Goal: Find specific page/section: Find specific page/section

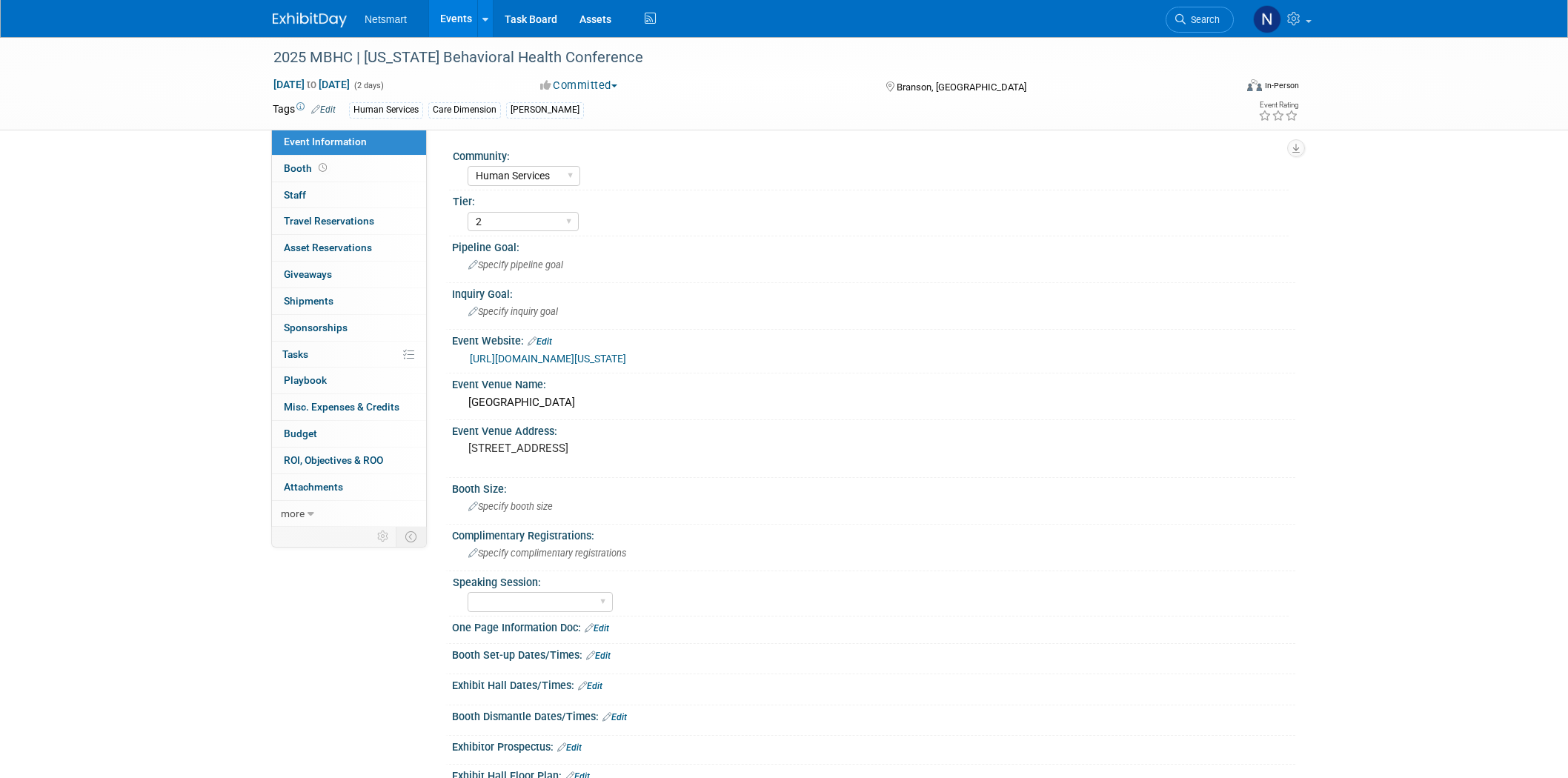
select select "Human Services"
select select "2"
click at [1194, 16] on span "Search" at bounding box center [1202, 20] width 34 height 11
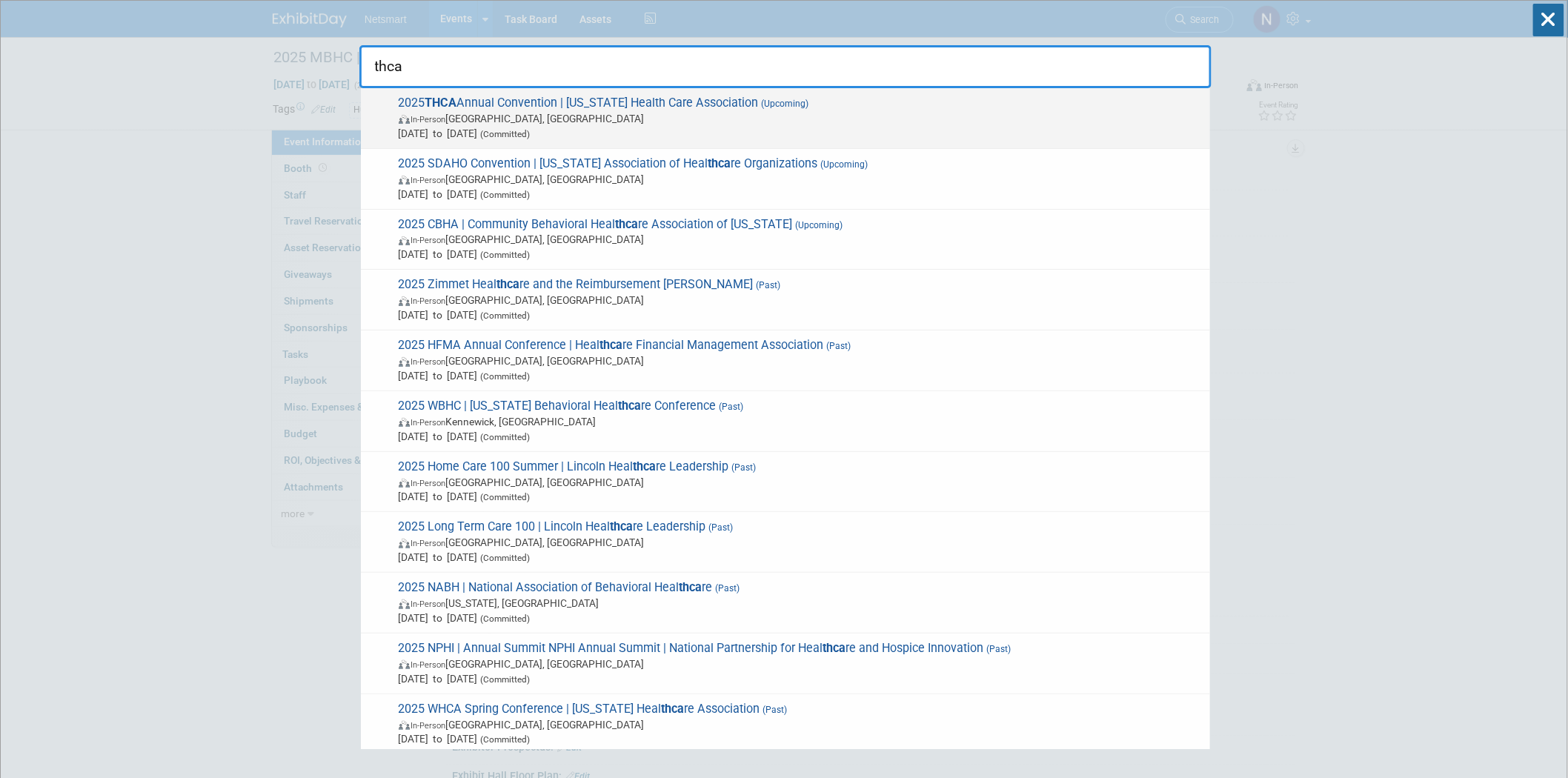
type input "thca"
click at [542, 121] on span "In-Person Houston, TX" at bounding box center [801, 119] width 804 height 15
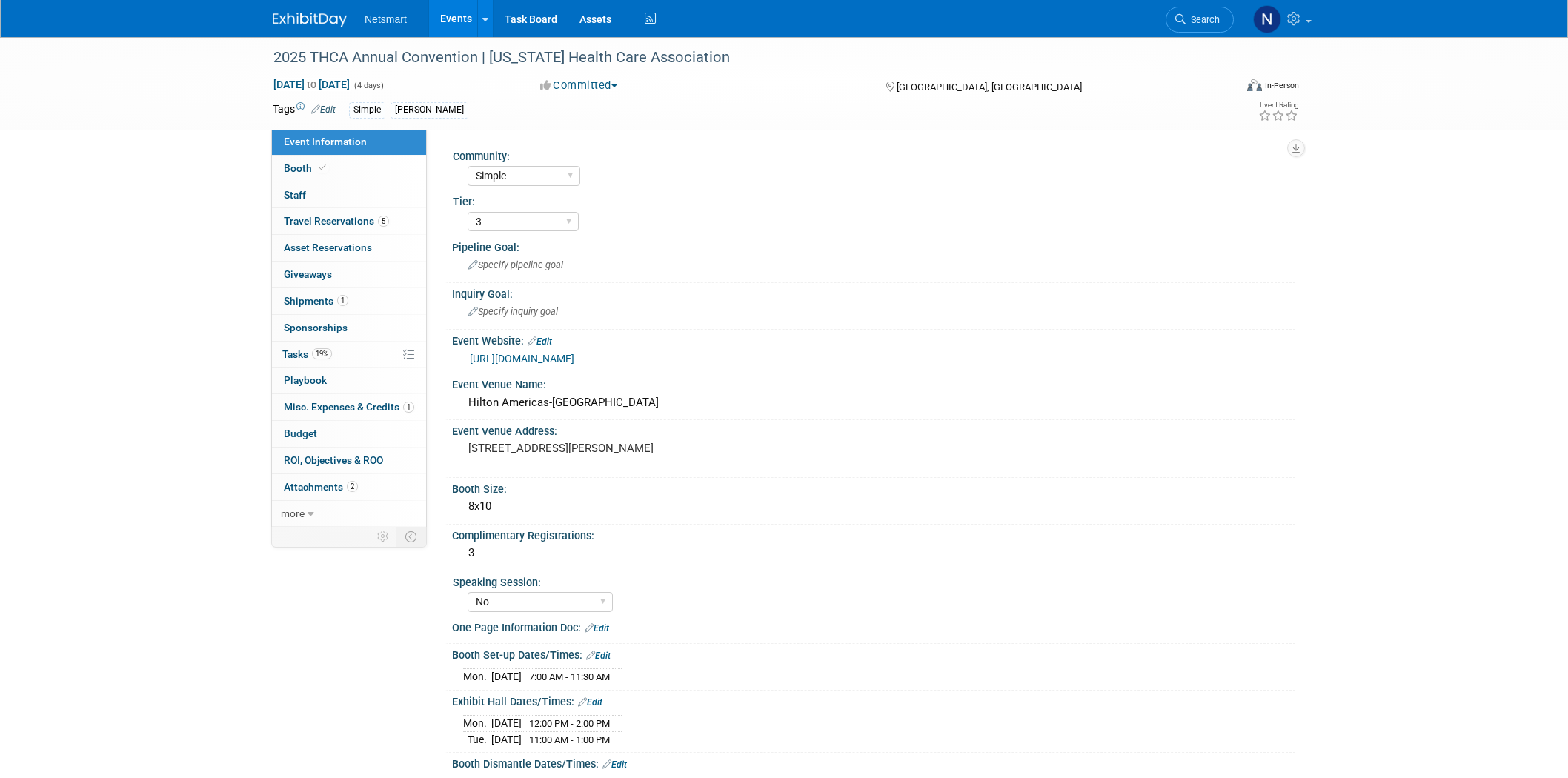
select select "Simple"
select select "3"
select select "No"
click at [334, 354] on link "19% Tasks 19%" at bounding box center [349, 354] width 154 height 26
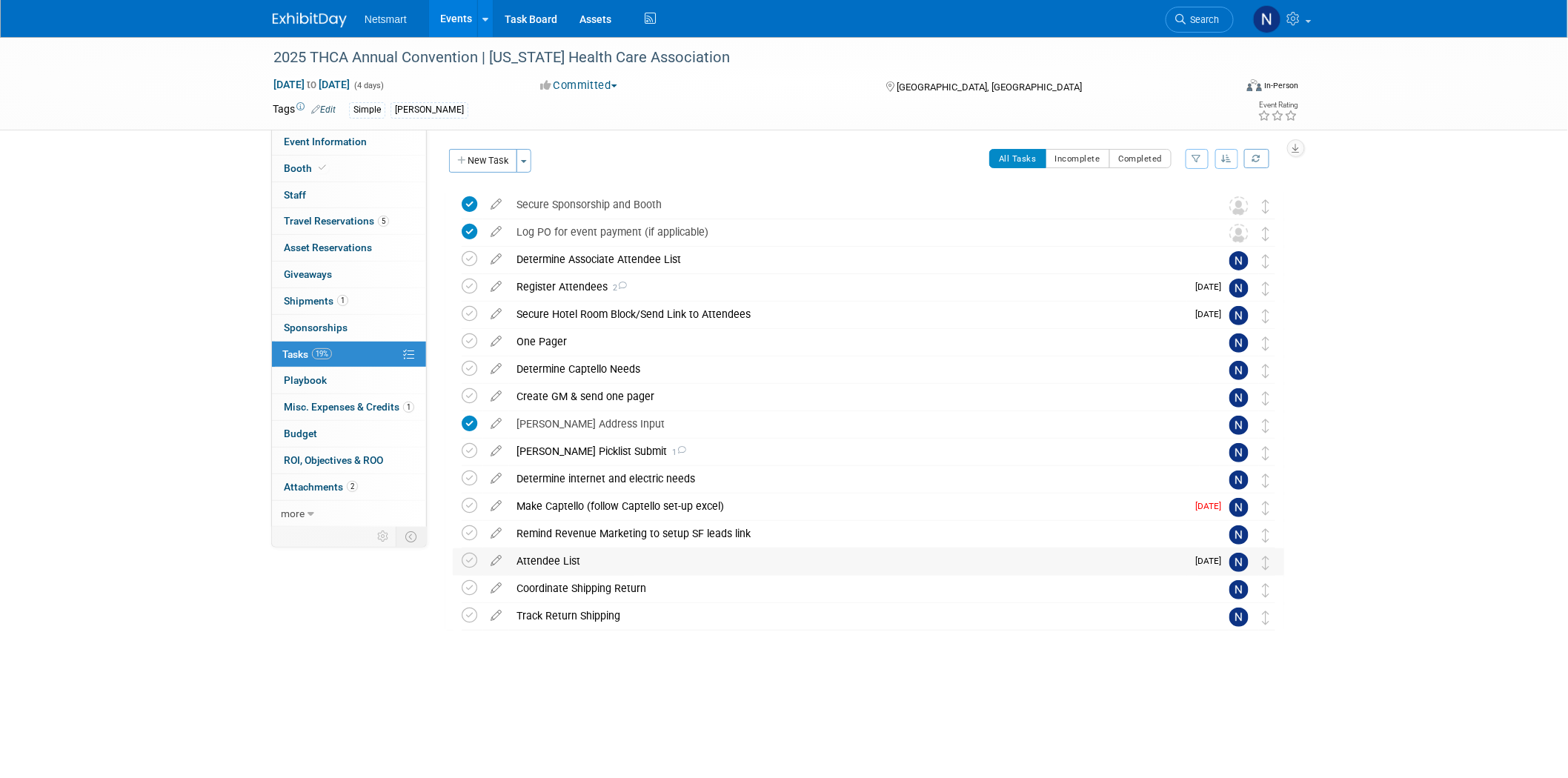
click at [538, 553] on div "Attendee List" at bounding box center [848, 561] width 678 height 25
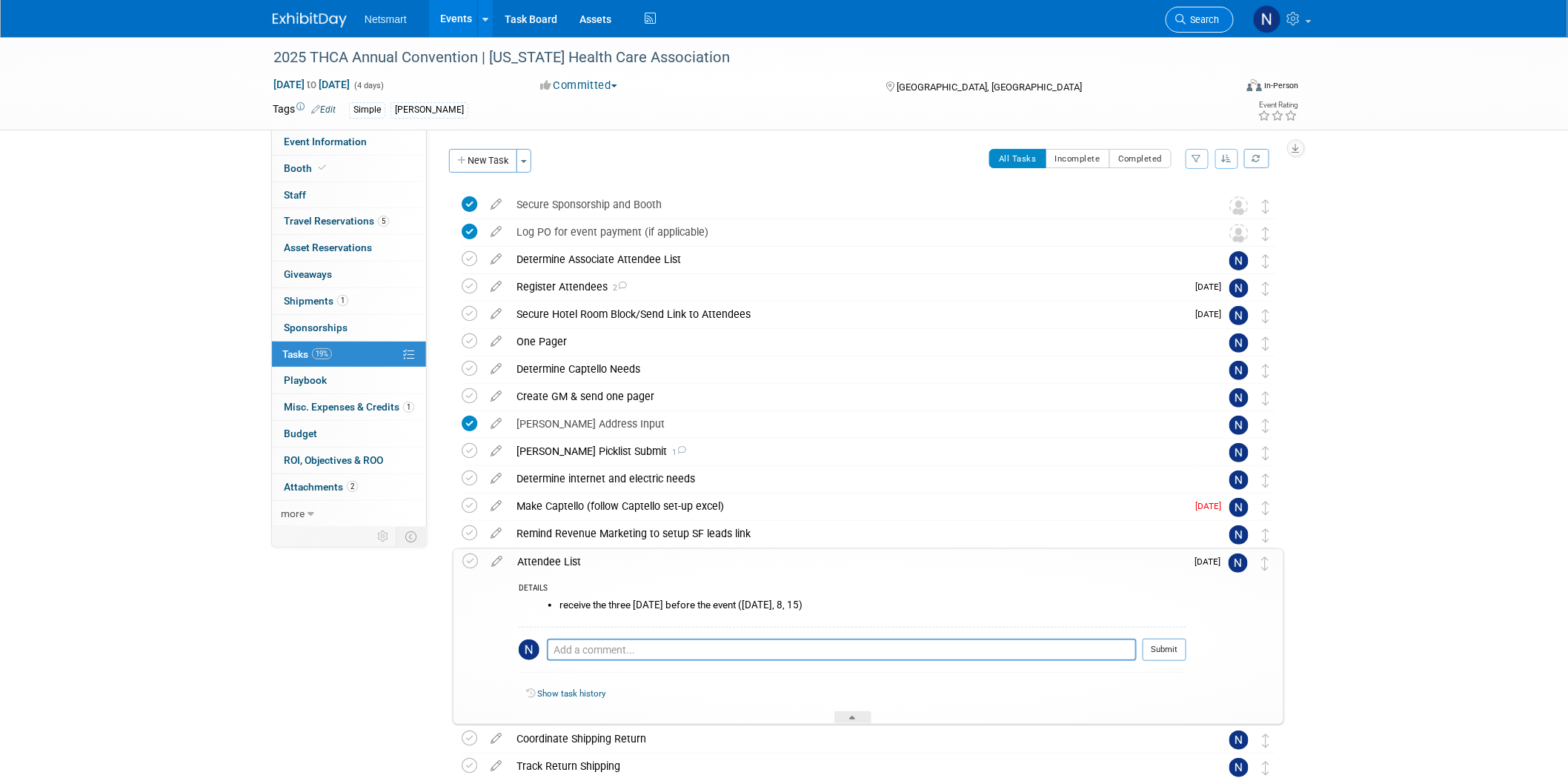
click at [1203, 20] on span "Search" at bounding box center [1202, 20] width 34 height 11
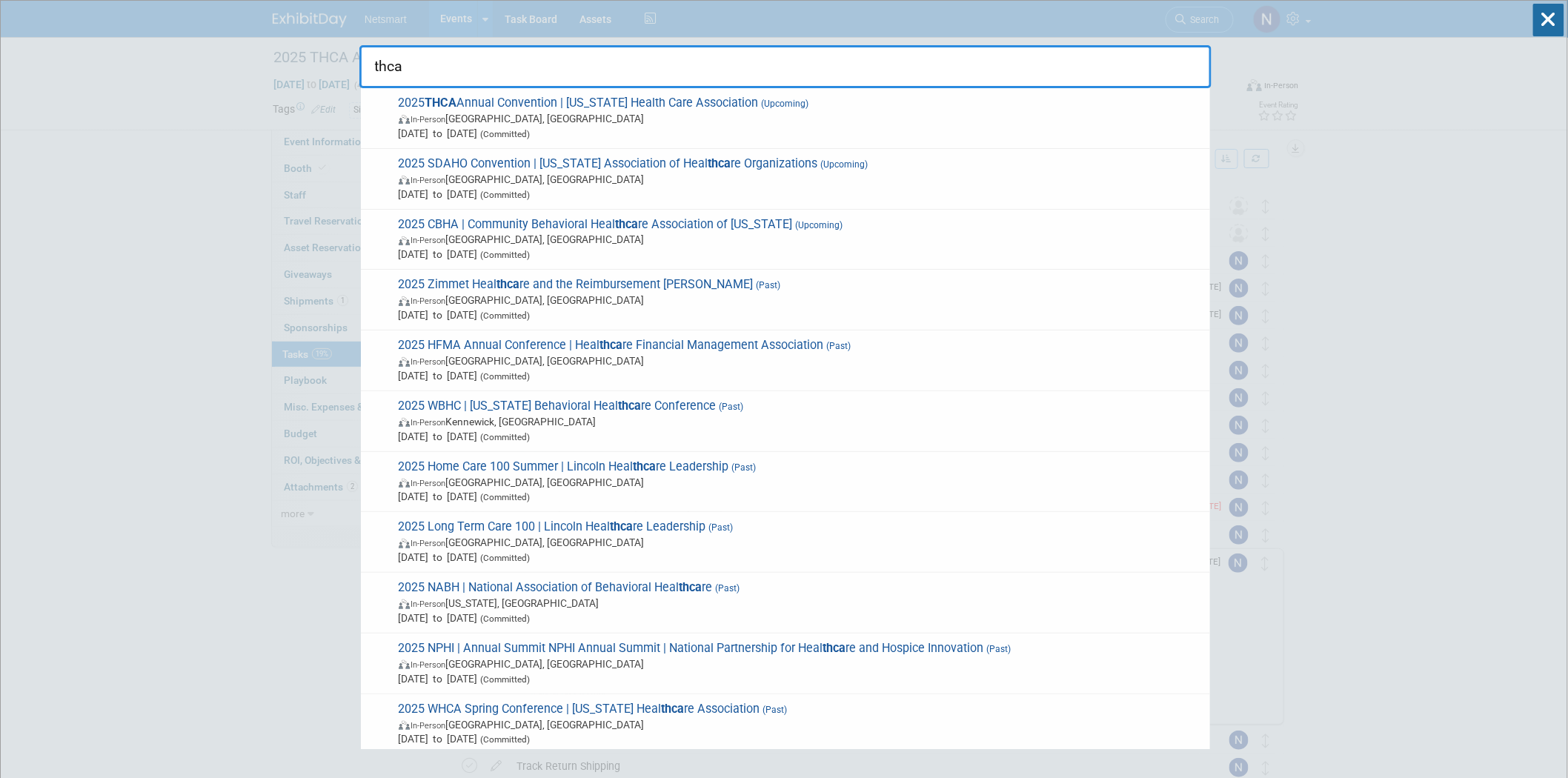
click at [448, 71] on input "thca" at bounding box center [785, 67] width 852 height 43
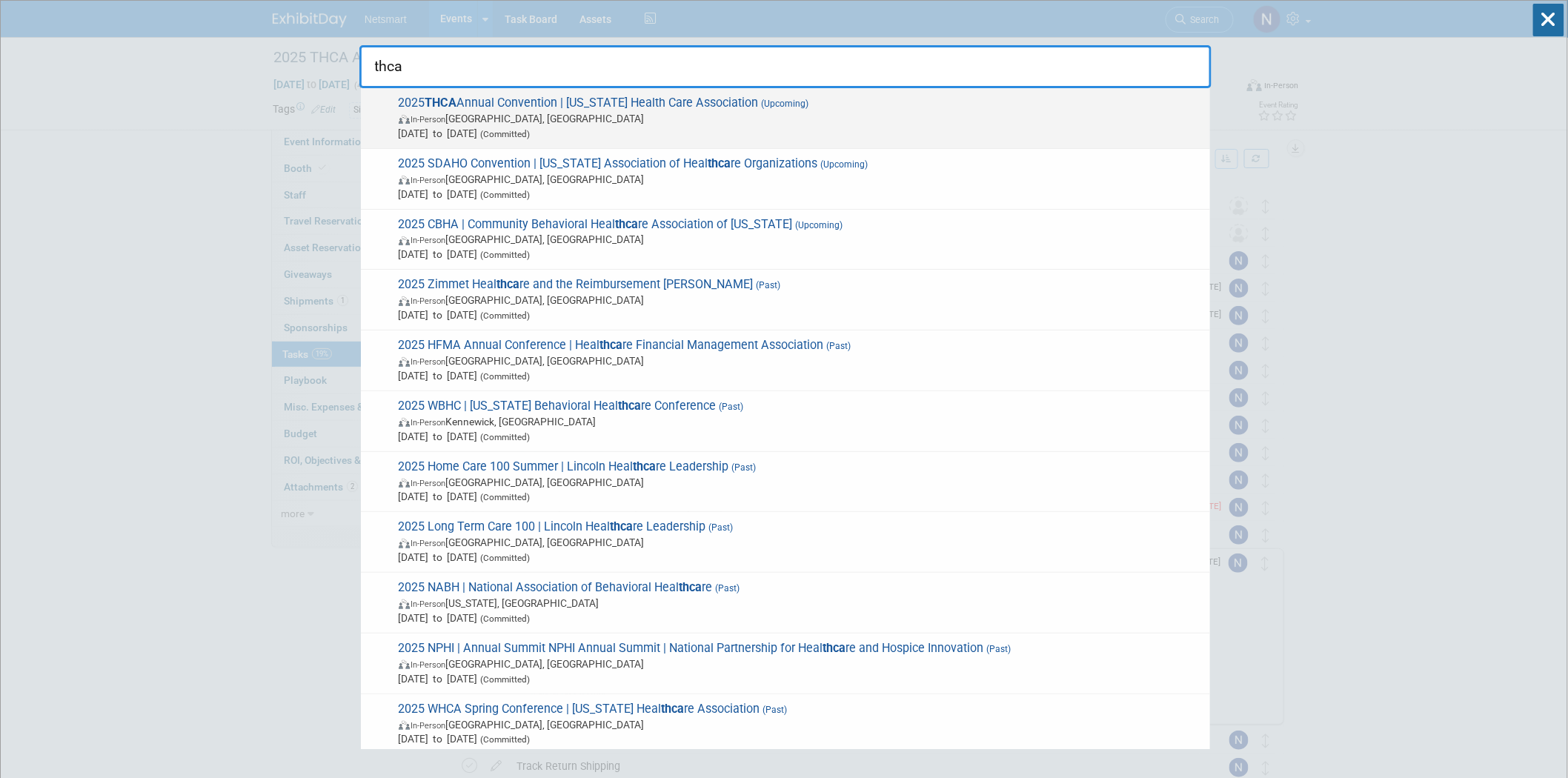
type input "thca"
click at [464, 108] on span "2025 THCA Annual Convention | Texas Health Care Association (Upcoming) In-Perso…" at bounding box center [798, 118] width 809 height 45
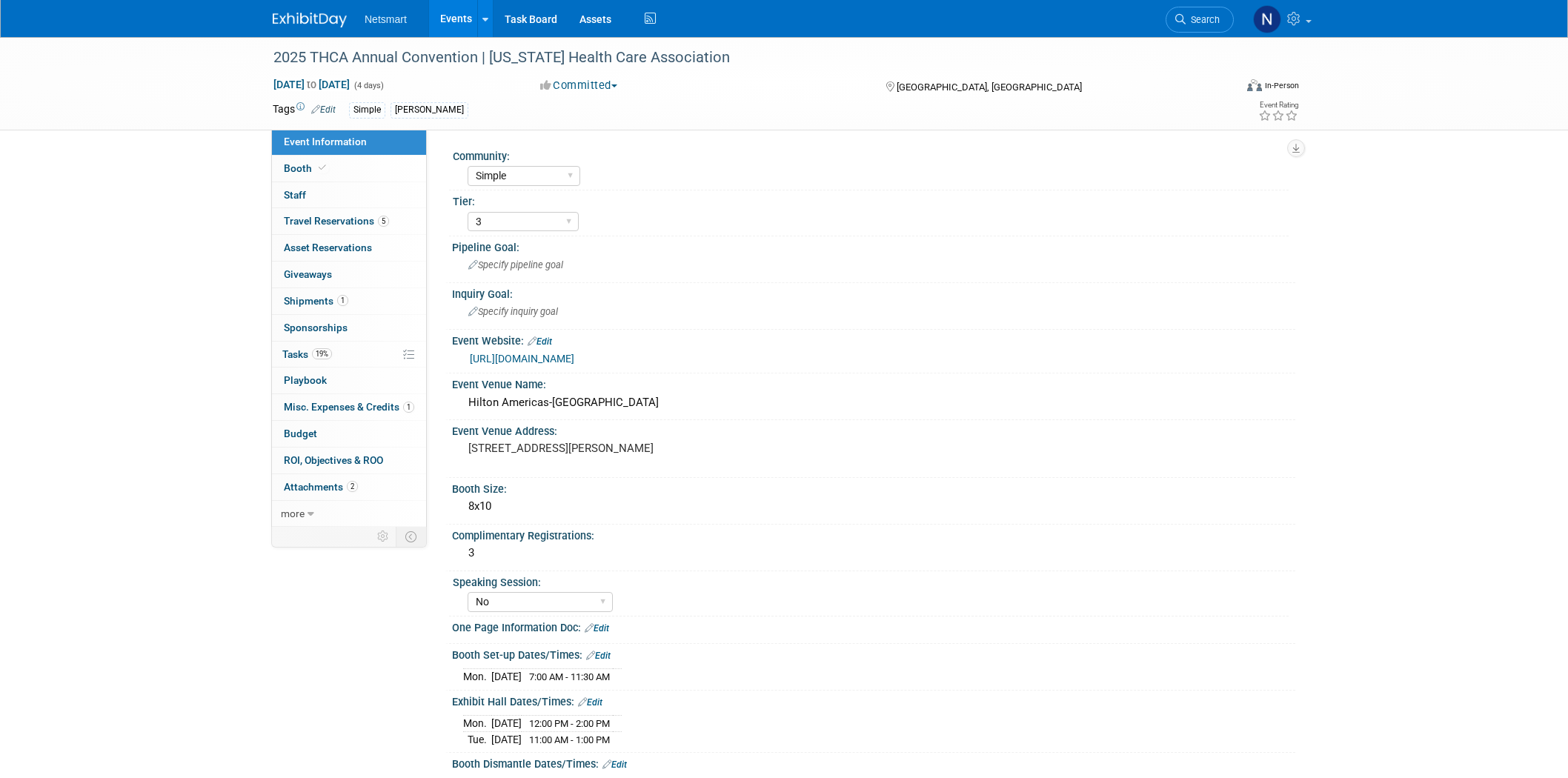
select select "Simple"
select select "3"
select select "No"
click at [541, 356] on link "[URL][DOMAIN_NAME]" at bounding box center [521, 358] width 104 height 12
click at [536, 359] on link "[URL][DOMAIN_NAME]" at bounding box center [521, 358] width 104 height 12
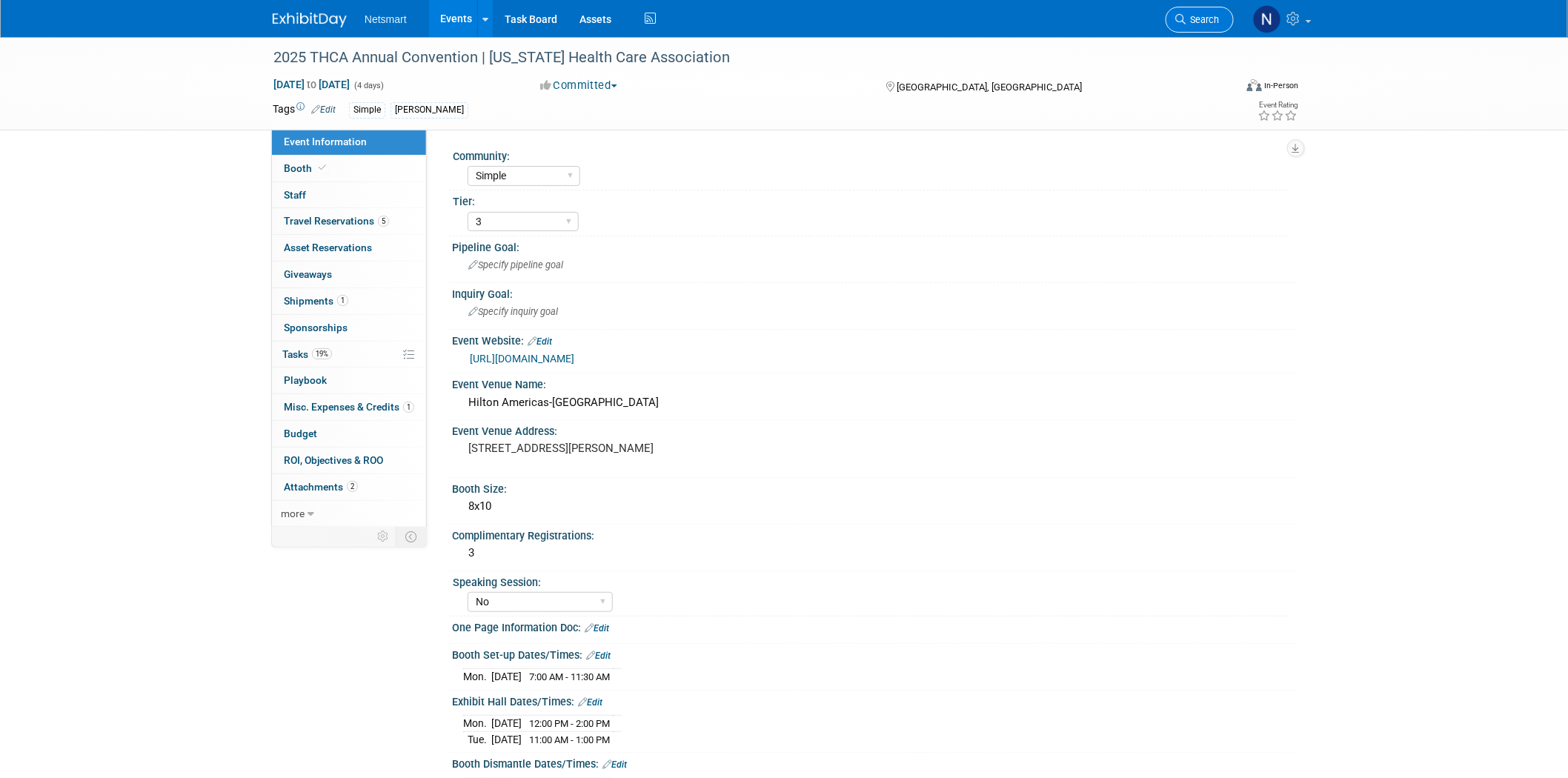
click at [1195, 19] on span "Search" at bounding box center [1202, 20] width 34 height 11
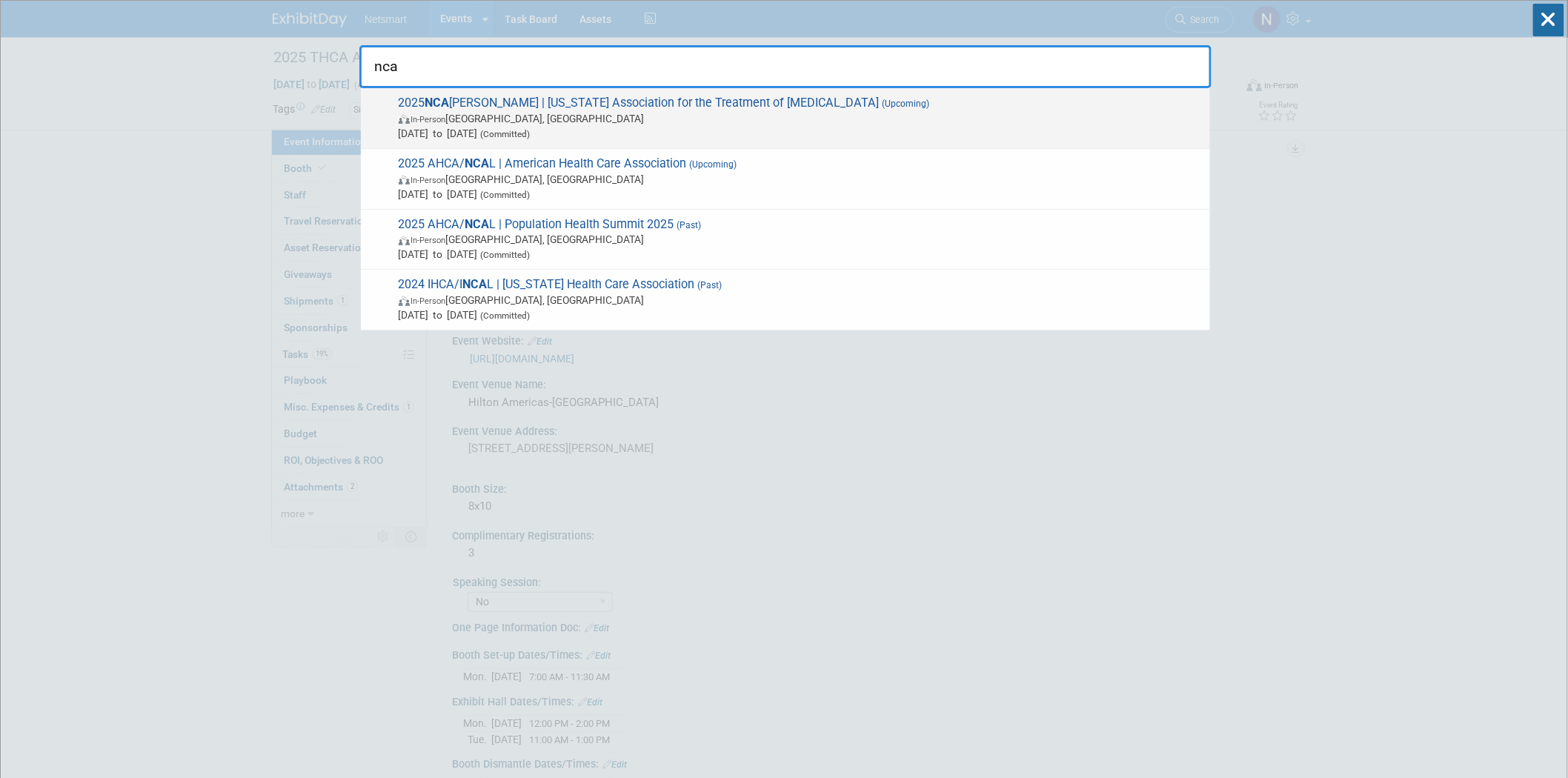
type input "nca"
click at [556, 127] on span "Sep 11, 2025 to Sep 12, 2025 (Committed)" at bounding box center [801, 133] width 804 height 15
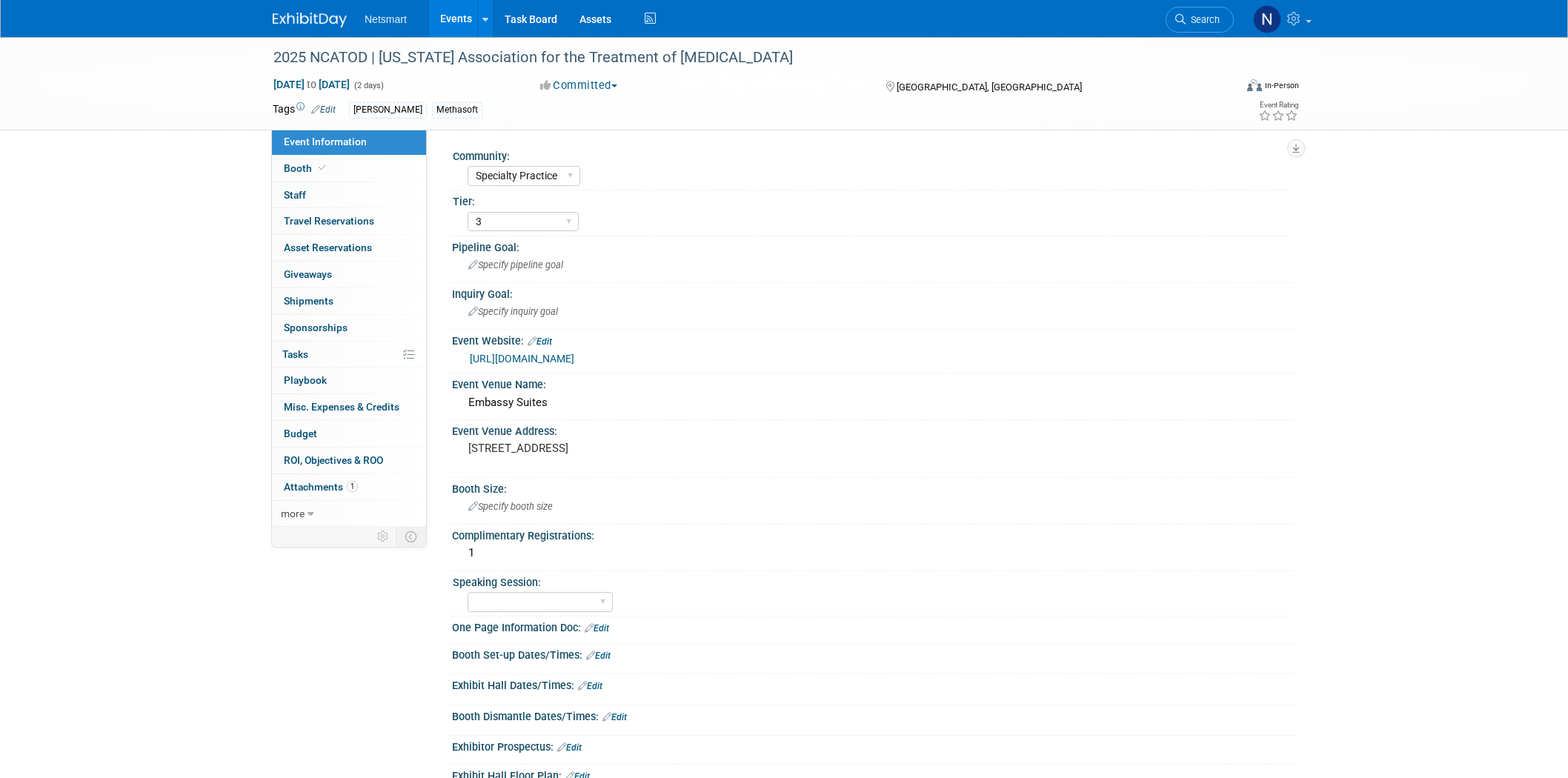
select select "Specialty Practice"
select select "3"
